Goal: Task Accomplishment & Management: Use online tool/utility

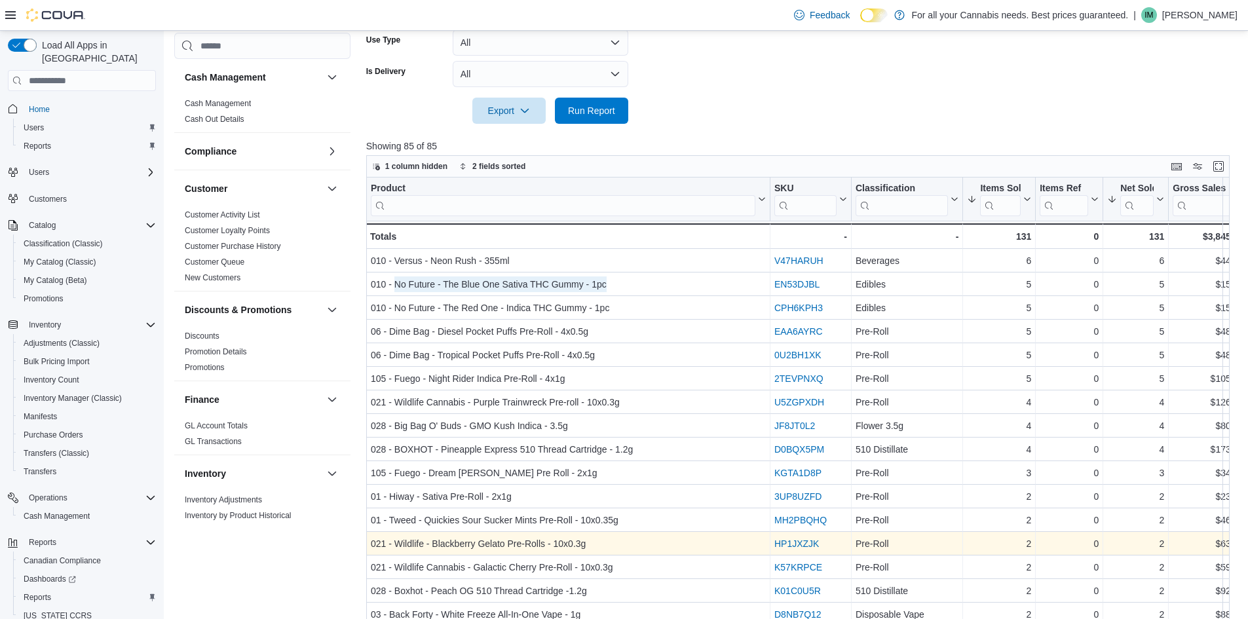
scroll to position [655, 0]
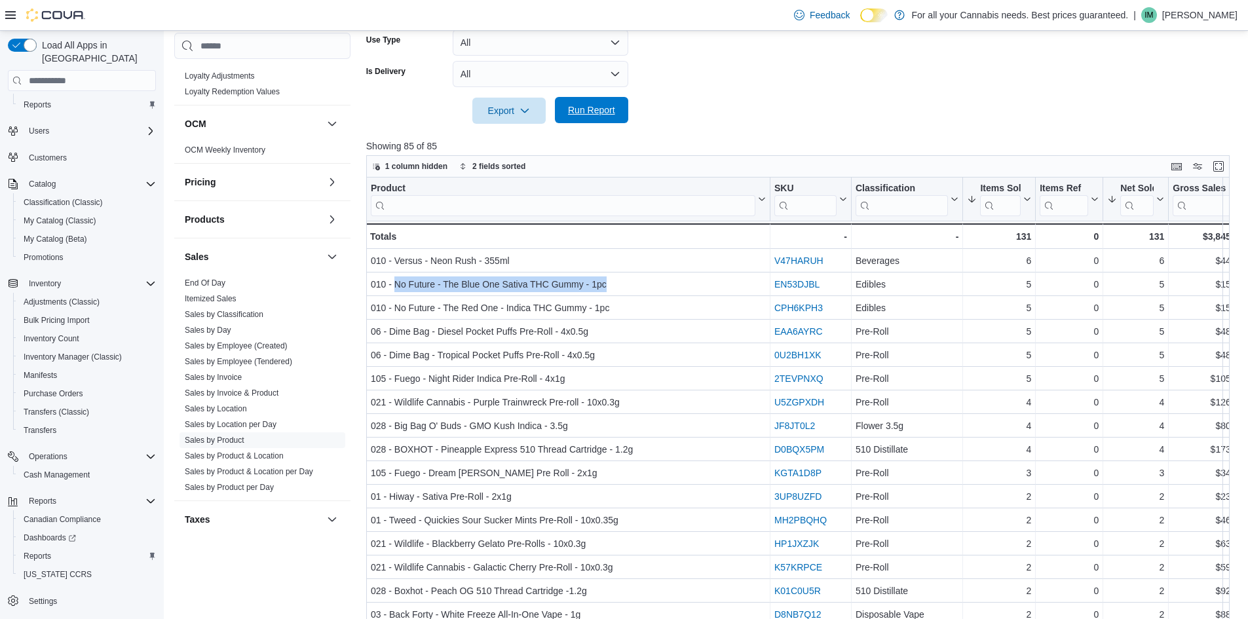
drag, startPoint x: 601, startPoint y: 108, endPoint x: 608, endPoint y: 109, distance: 6.7
click at [601, 108] on span "Run Report" at bounding box center [591, 109] width 47 height 13
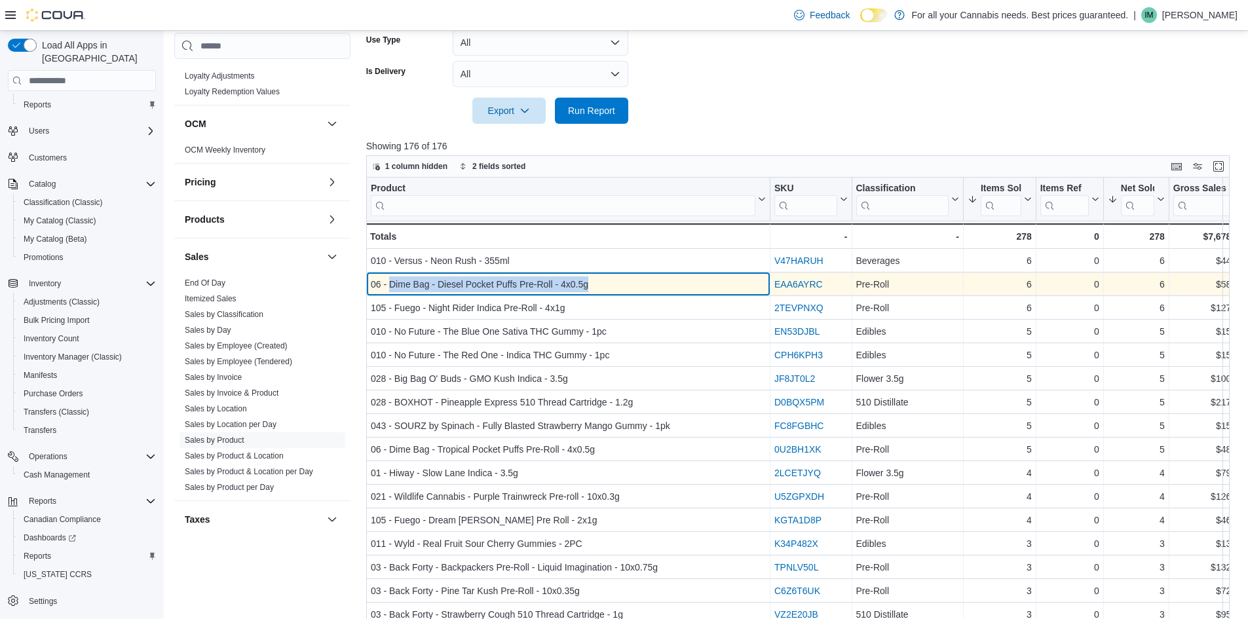
drag, startPoint x: 388, startPoint y: 282, endPoint x: 604, endPoint y: 288, distance: 215.6
click at [604, 288] on div "06 - Dime Bag - Diesel Pocket Puffs Pre-Roll - 4x0.5g" at bounding box center [568, 284] width 395 height 16
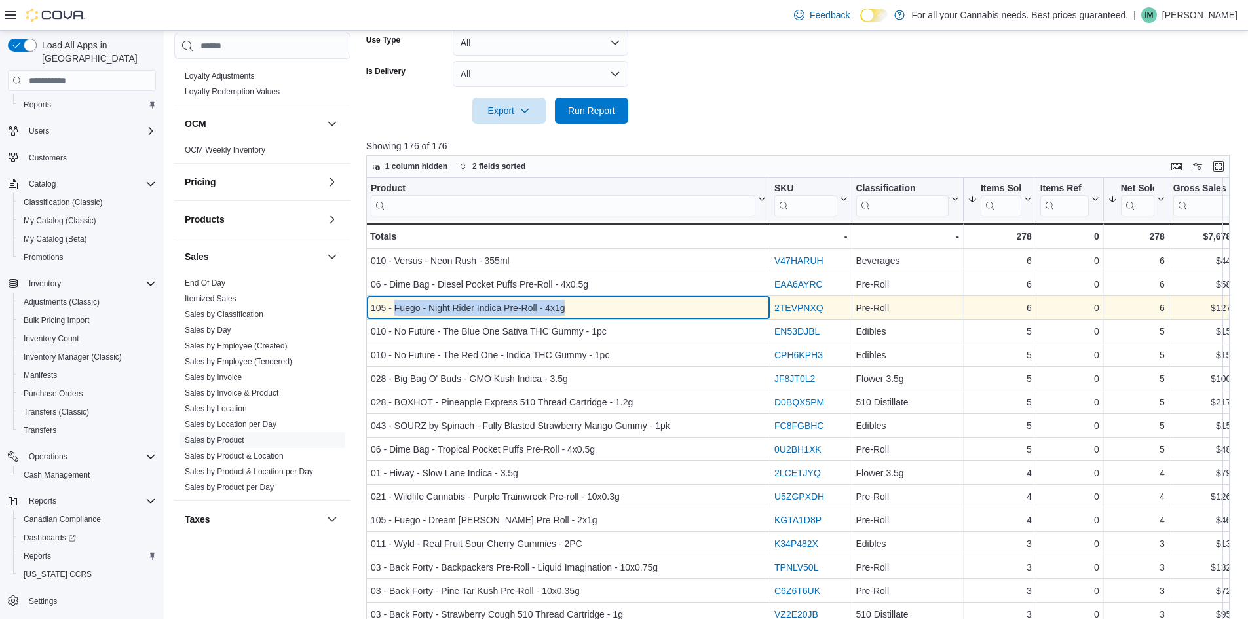
drag, startPoint x: 394, startPoint y: 307, endPoint x: 568, endPoint y: 302, distance: 174.3
click at [568, 302] on div "105 - Fuego - Night Rider Indica Pre-Roll - 4x1g" at bounding box center [568, 308] width 395 height 16
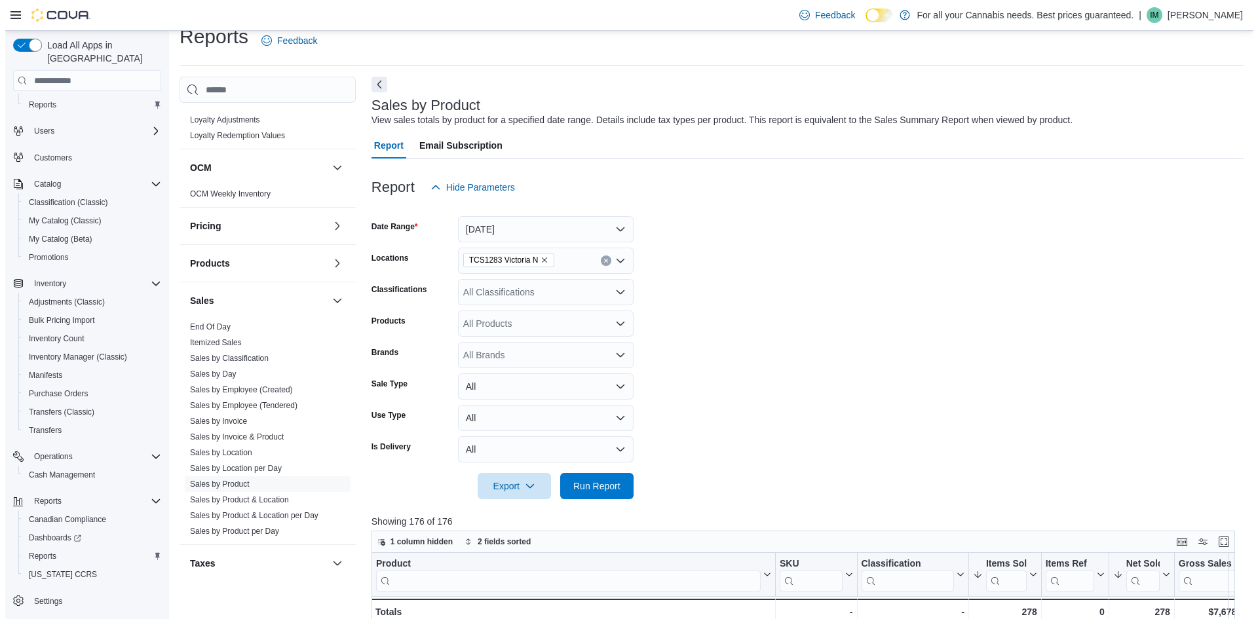
scroll to position [0, 0]
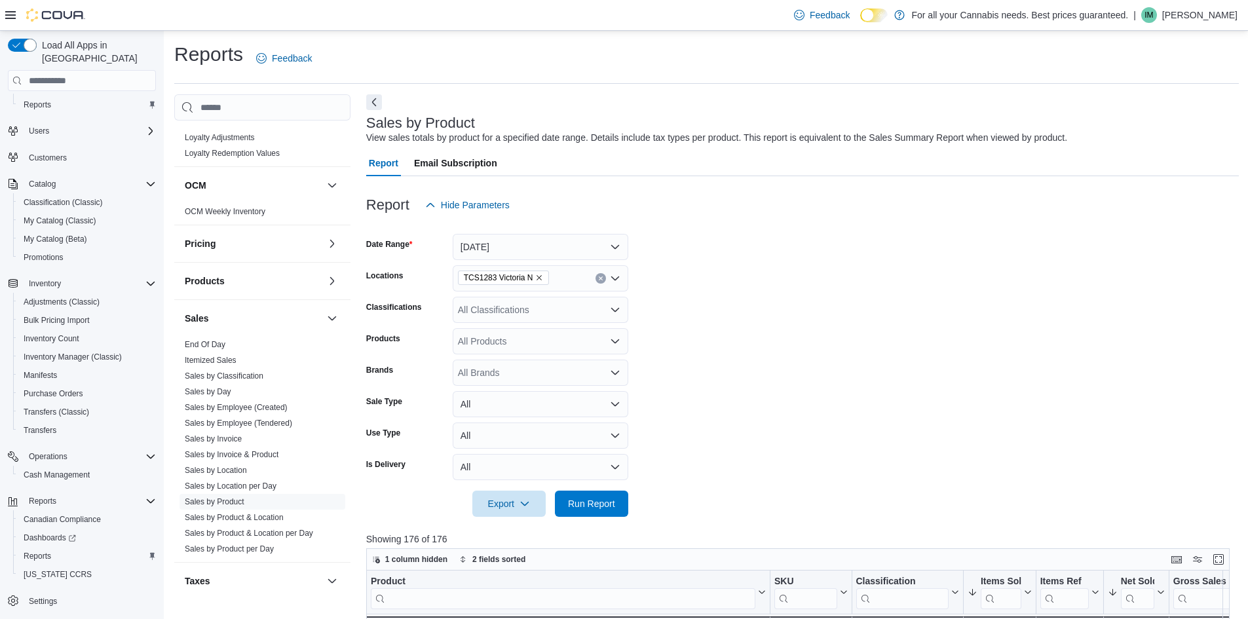
drag, startPoint x: 211, startPoint y: 343, endPoint x: 269, endPoint y: 308, distance: 67.8
click at [211, 343] on link "End Of Day" at bounding box center [205, 344] width 41 height 9
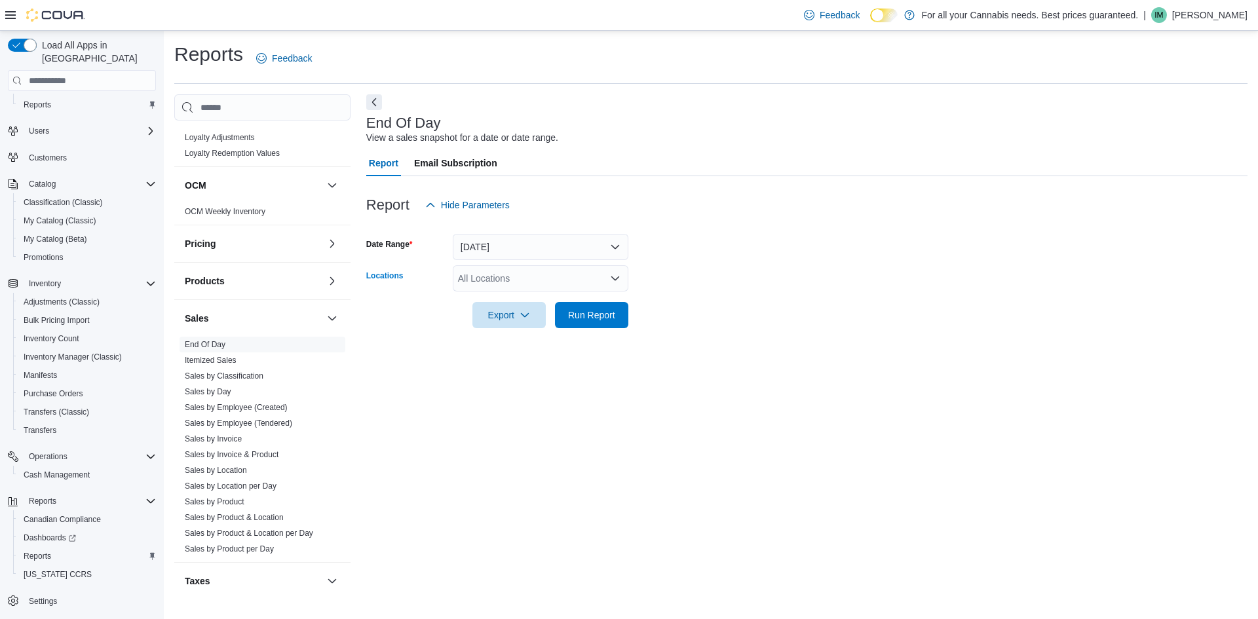
click at [567, 286] on div "All Locations" at bounding box center [541, 278] width 176 height 26
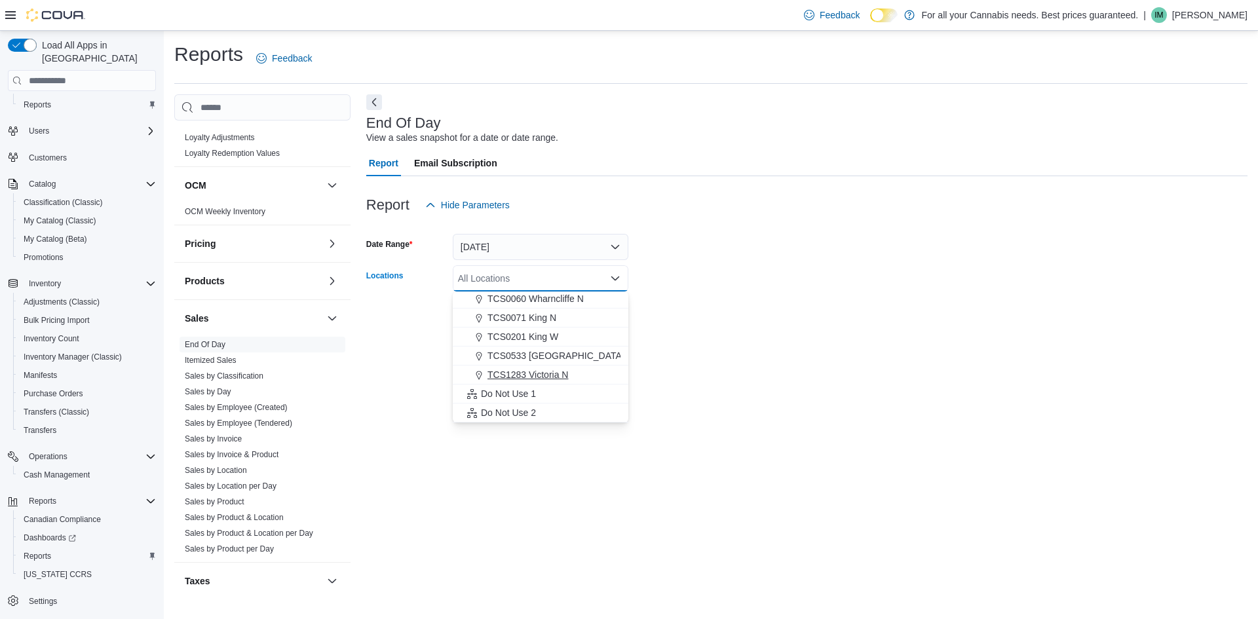
click at [584, 375] on div "TCS1283 Victoria N" at bounding box center [540, 374] width 160 height 13
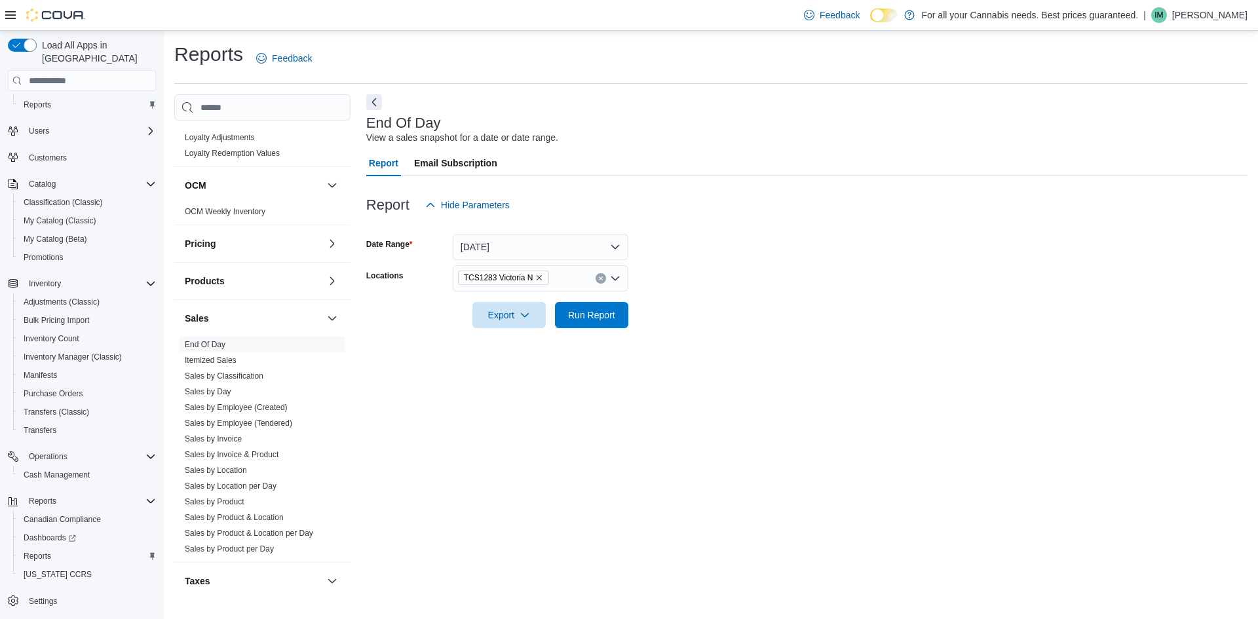
click at [783, 318] on form "Date Range [DATE] Locations TCS1283 [GEOGRAPHIC_DATA] N Export Run Report" at bounding box center [806, 273] width 881 height 110
